Goal: Check status

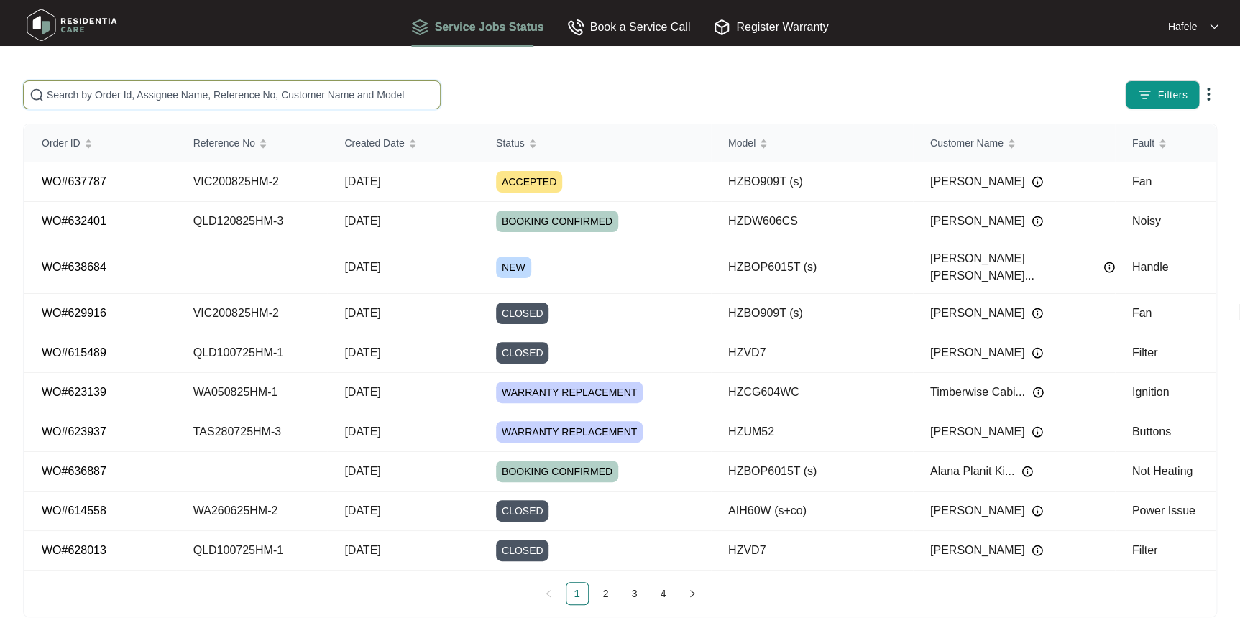
click at [221, 98] on input "text" at bounding box center [240, 95] width 387 height 16
paste input "SA110625LP-1"
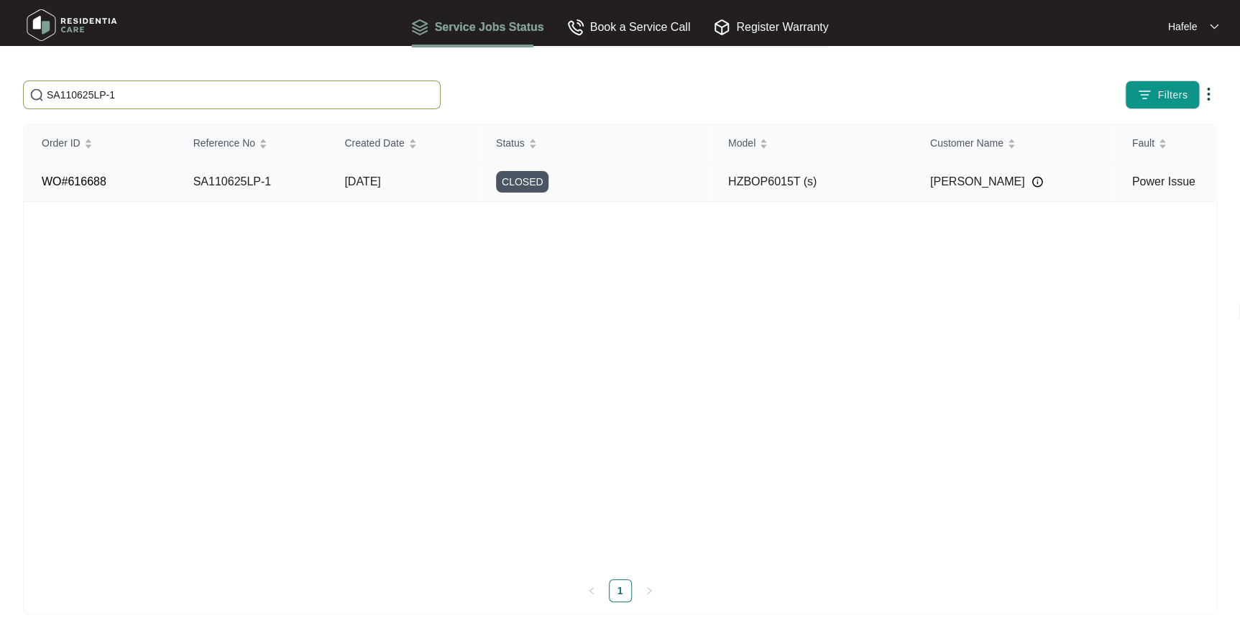
type input "SA110625LP-1"
click at [462, 187] on td "[DATE]" at bounding box center [403, 182] width 152 height 40
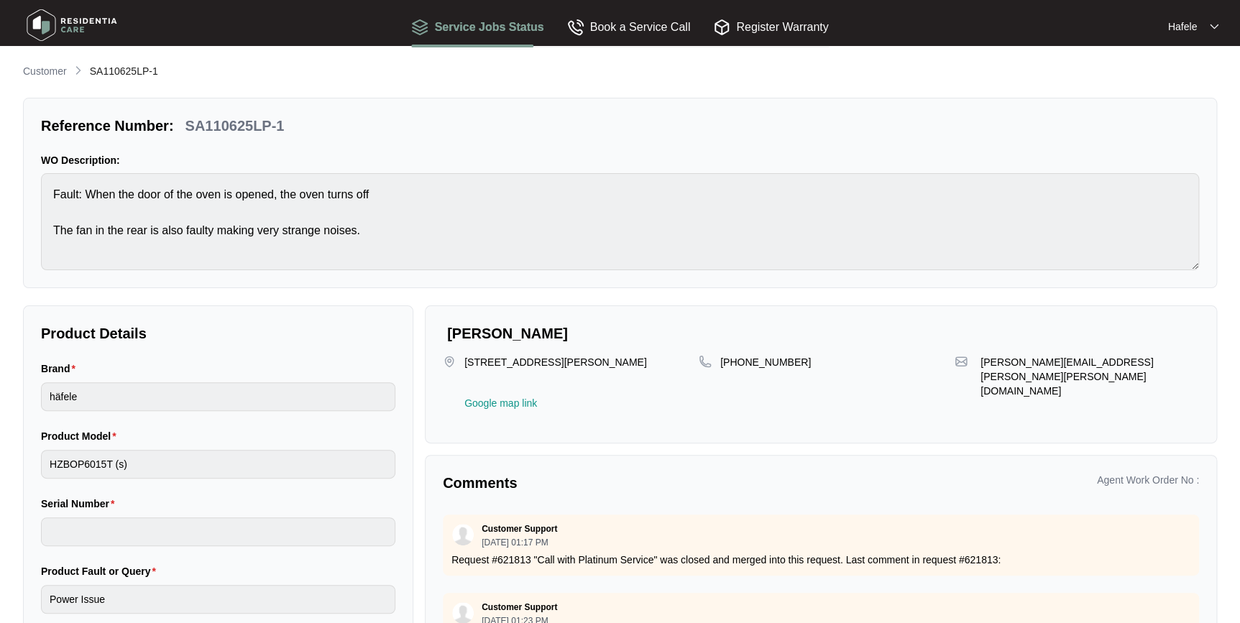
click at [62, 73] on p "Customer" at bounding box center [45, 71] width 44 height 14
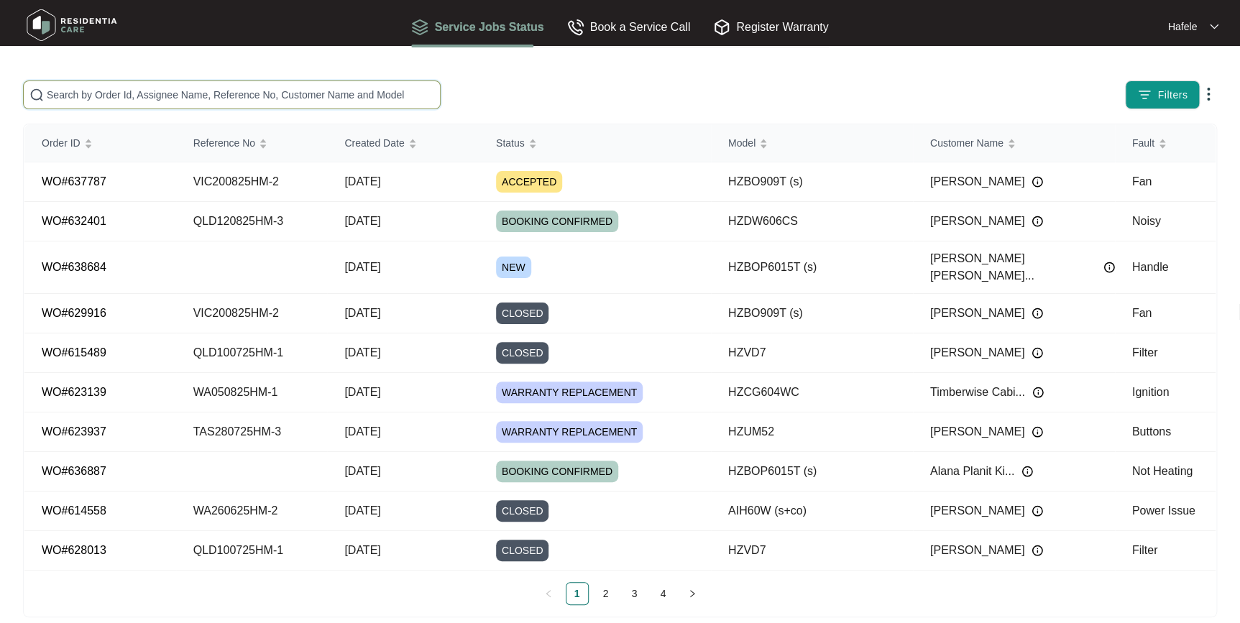
click at [167, 97] on input "text" at bounding box center [240, 95] width 387 height 16
paste input "WA260625HM-2"
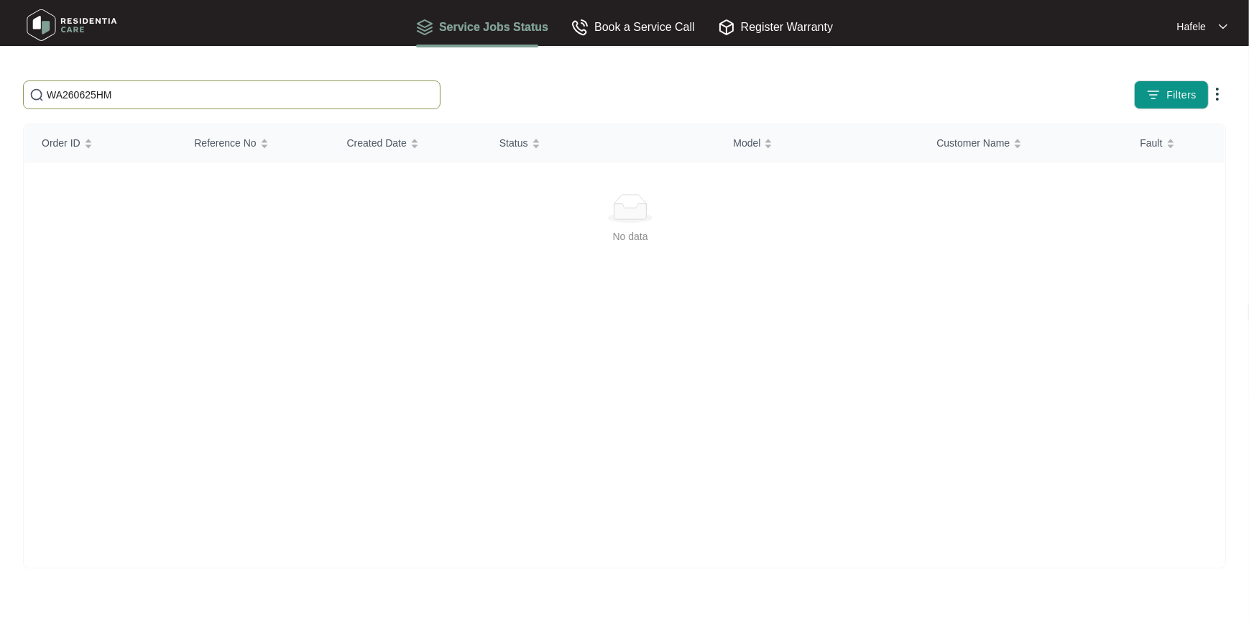
click at [120, 93] on input "WA260625HM" at bounding box center [240, 95] width 387 height 16
drag, startPoint x: 121, startPoint y: 93, endPoint x: 35, endPoint y: 93, distance: 85.5
click at [36, 93] on span "WA260625HM" at bounding box center [232, 95] width 418 height 29
paste input "TAS140825HM-3"
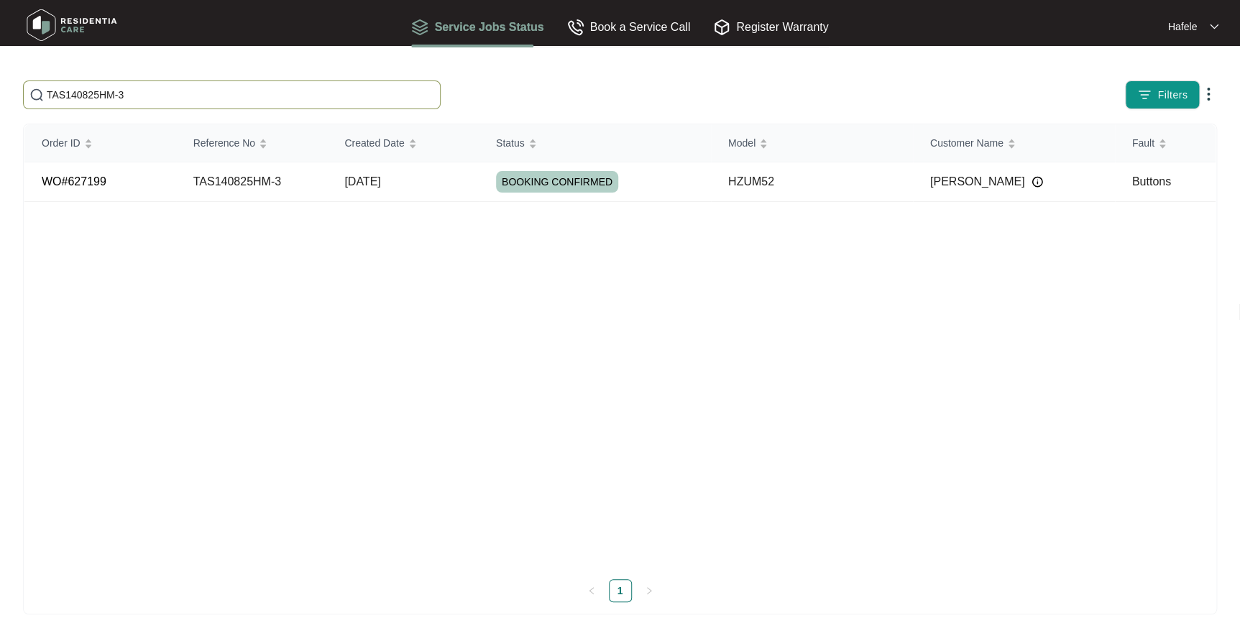
type input "TAS140825HM-3"
click at [201, 183] on td "TAS140825HM-3" at bounding box center [252, 182] width 152 height 40
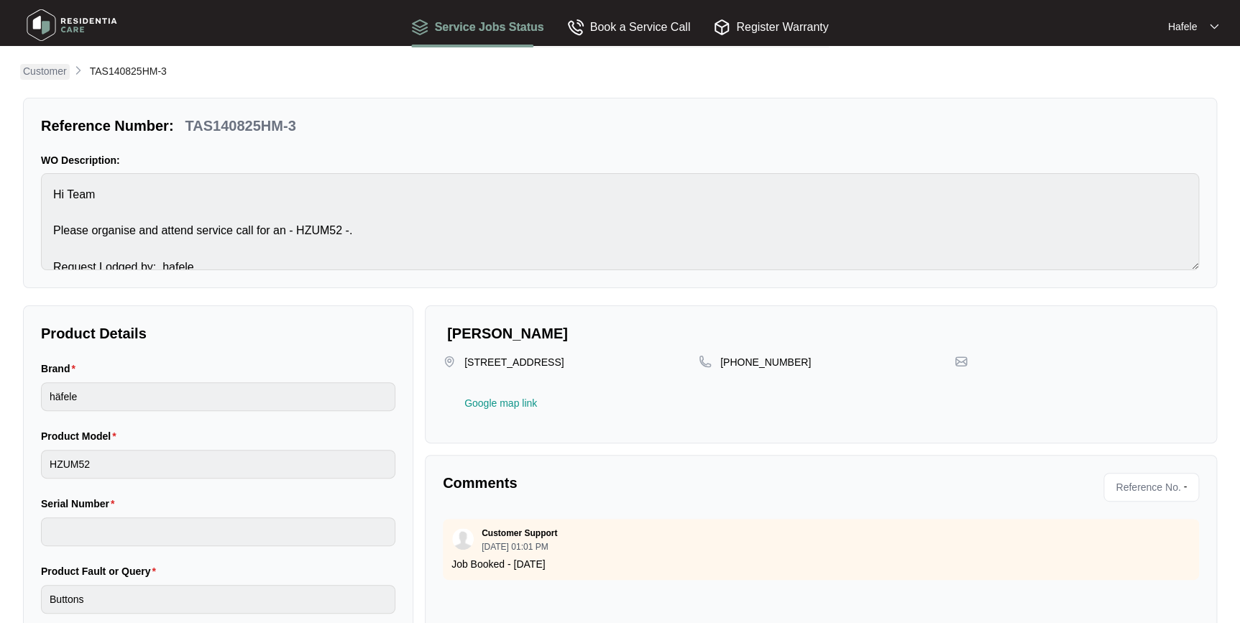
click at [51, 73] on p "Customer" at bounding box center [45, 71] width 44 height 14
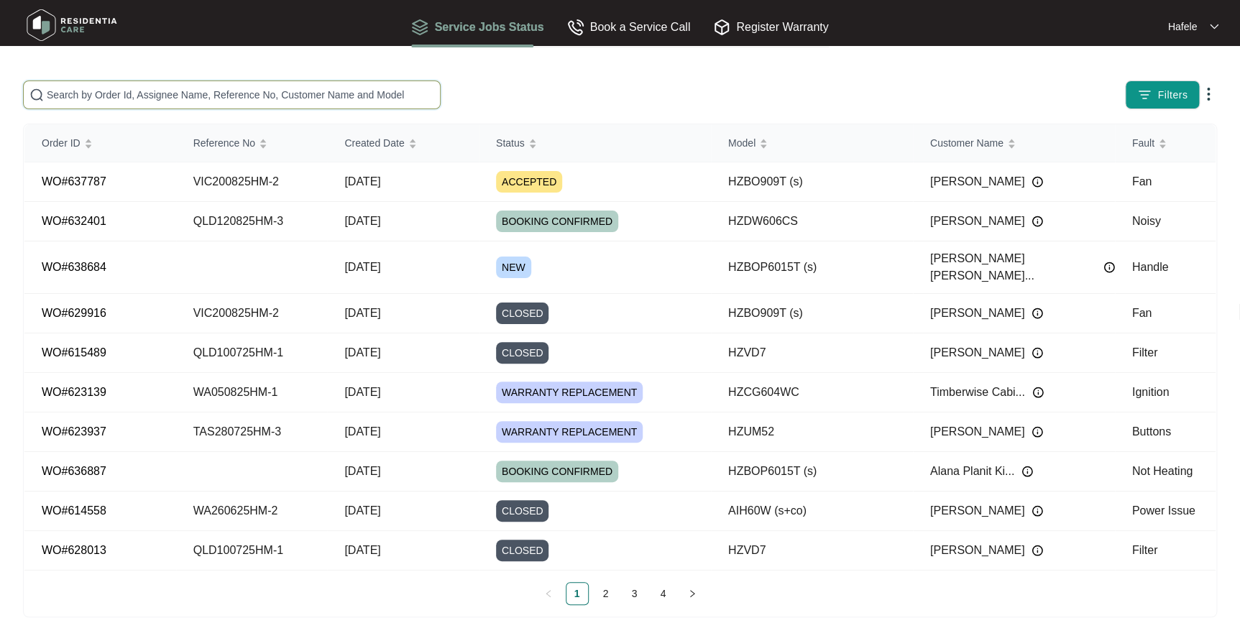
click at [242, 98] on input "text" at bounding box center [240, 95] width 387 height 16
paste input "NSW280825HM-1"
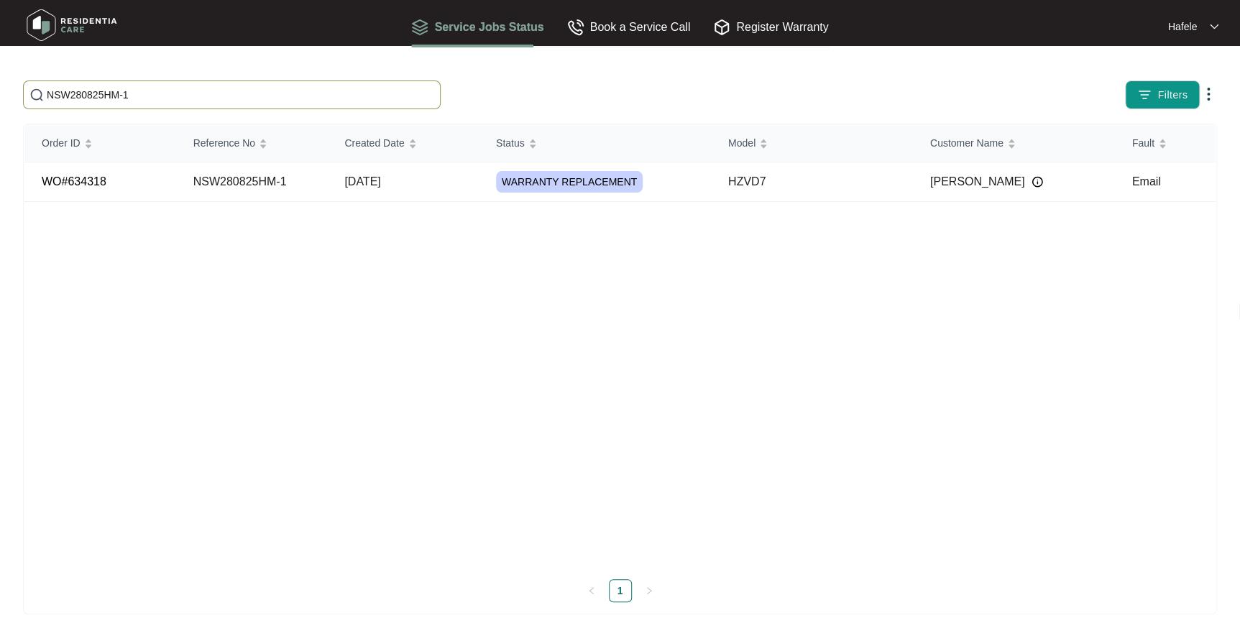
type input "NSW280825HM-1"
click at [264, 179] on td "NSW280825HM-1" at bounding box center [252, 182] width 152 height 40
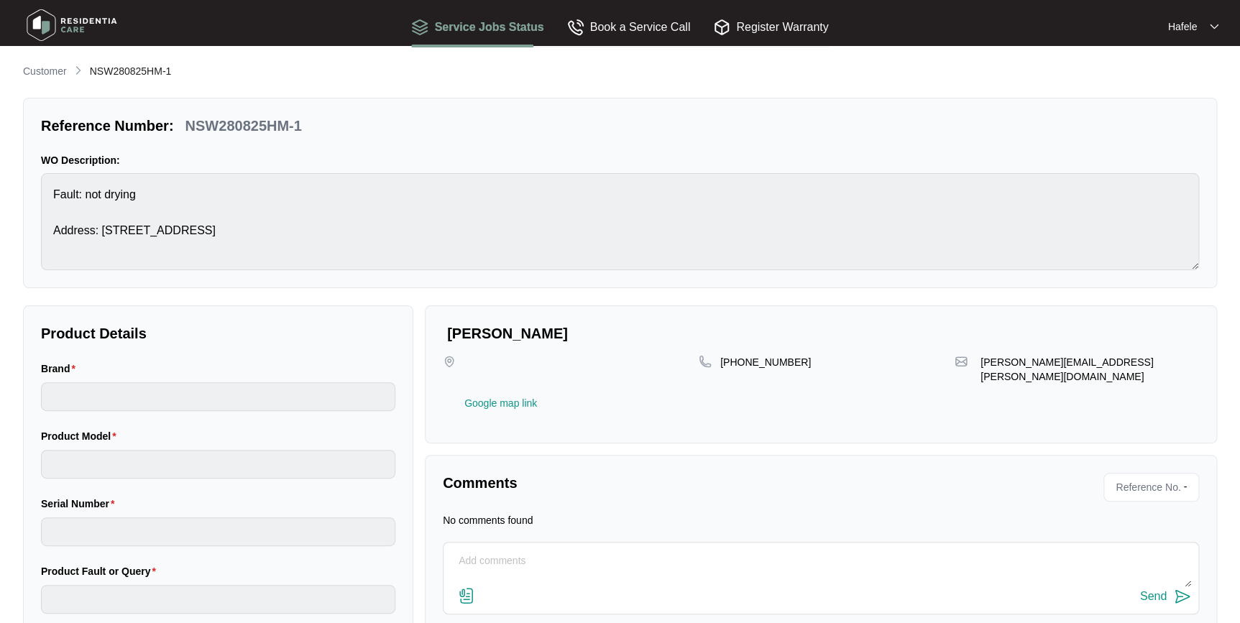
type input "häfele"
type input "HZVD7"
type input "Email"
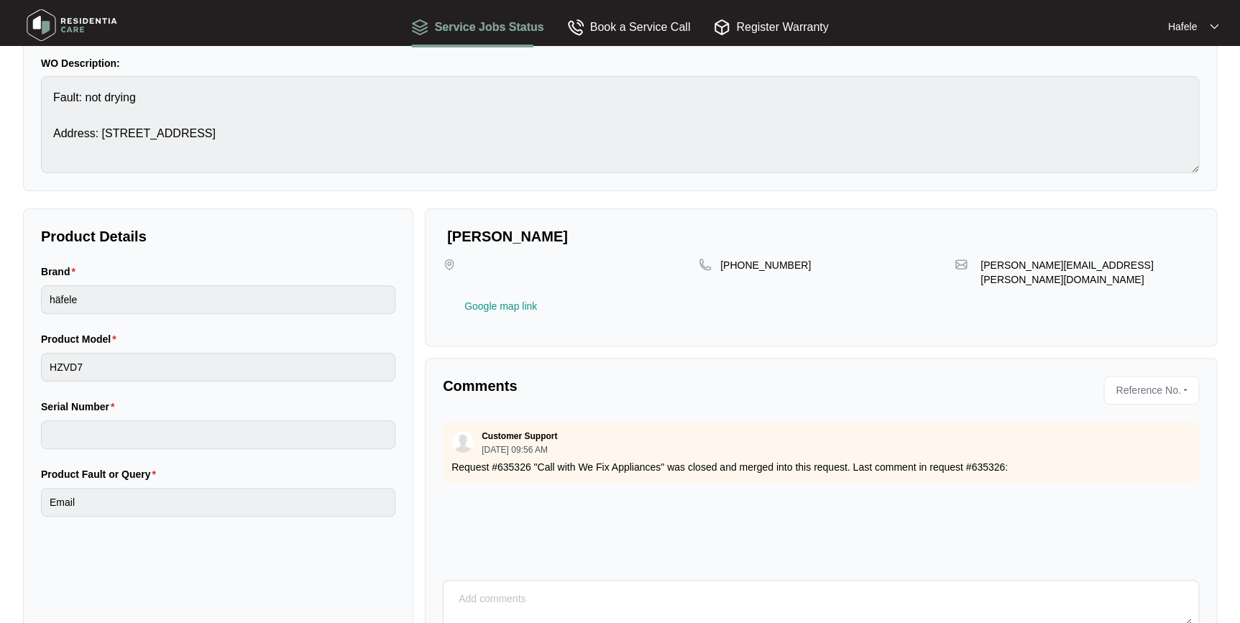
scroll to position [165, 0]
